Goal: Task Accomplishment & Management: Manage account settings

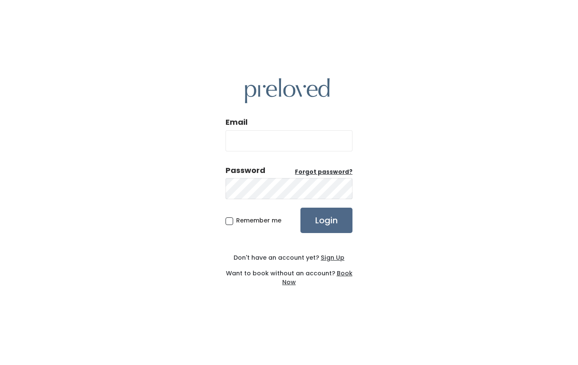
click at [301, 144] on input "Email" at bounding box center [288, 140] width 127 height 21
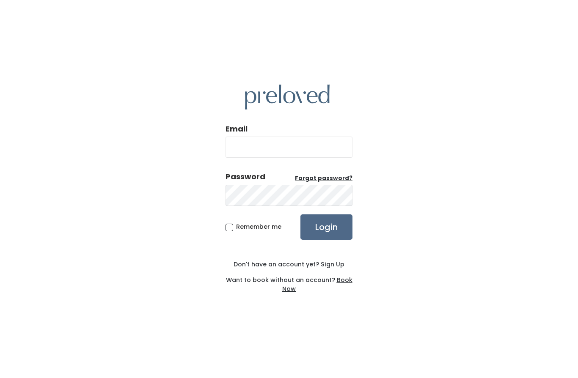
type input "phall99332@gmail.com"
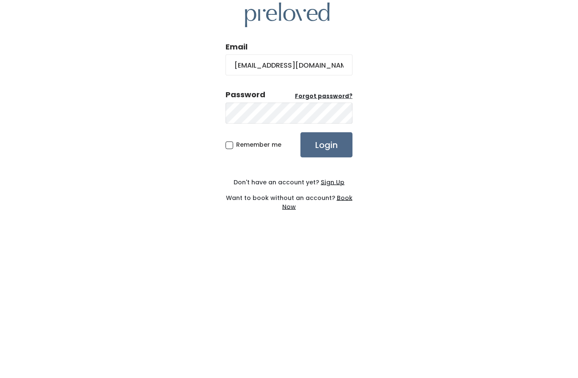
click at [332, 214] on input "Login" at bounding box center [326, 226] width 52 height 25
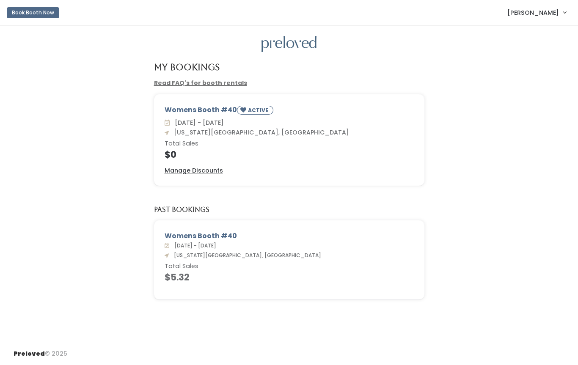
click at [215, 168] on u "Manage Discounts" at bounding box center [194, 170] width 58 height 8
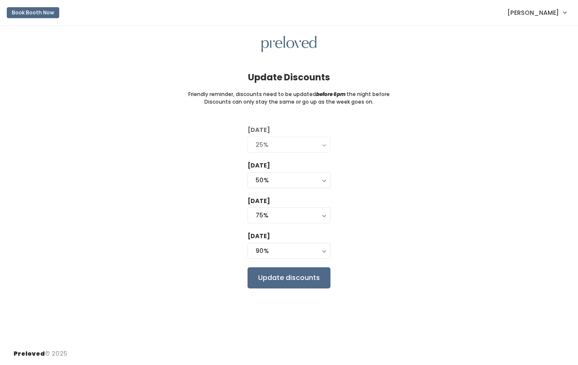
click at [290, 280] on input "Update discounts" at bounding box center [288, 277] width 83 height 21
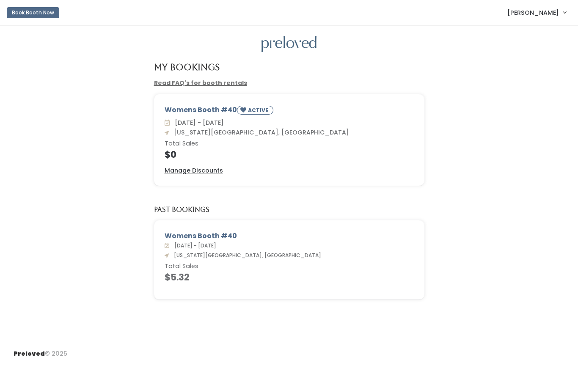
click at [558, 13] on span "[PERSON_NAME]" at bounding box center [533, 12] width 52 height 9
click at [526, 74] on button "Logout" at bounding box center [536, 70] width 76 height 15
